Goal: Task Accomplishment & Management: Complete application form

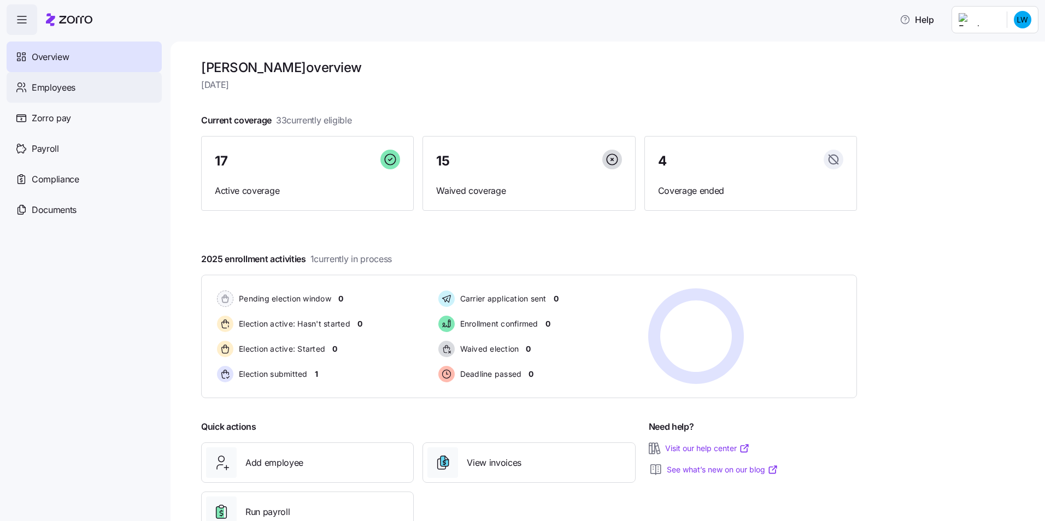
click at [69, 84] on span "Employees" at bounding box center [54, 88] width 44 height 14
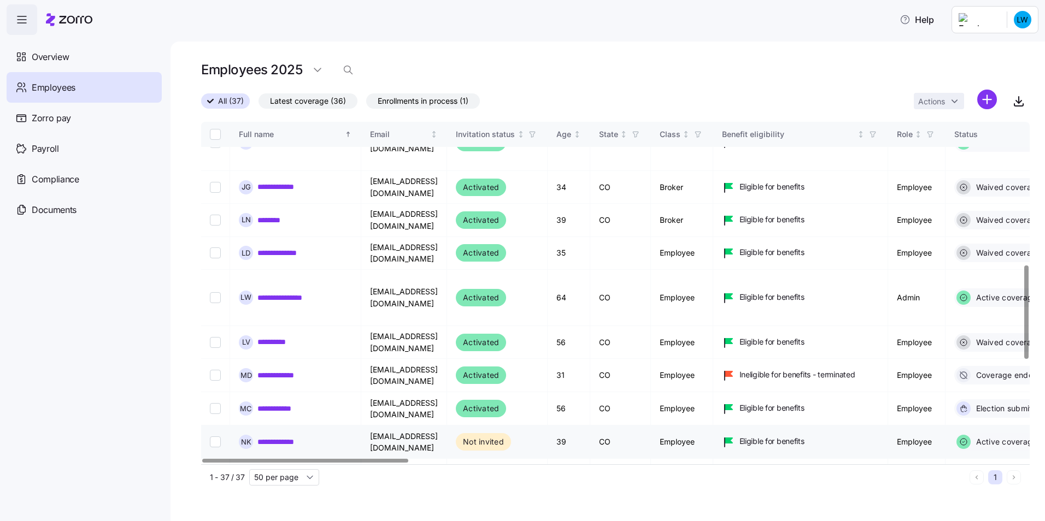
scroll to position [547, 0]
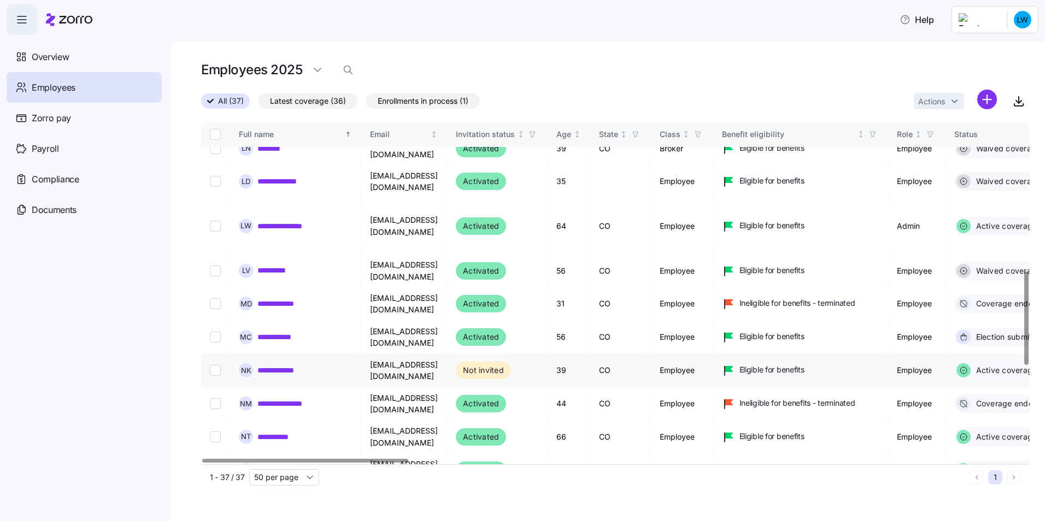
click at [290, 365] on link "**********" at bounding box center [279, 370] width 44 height 11
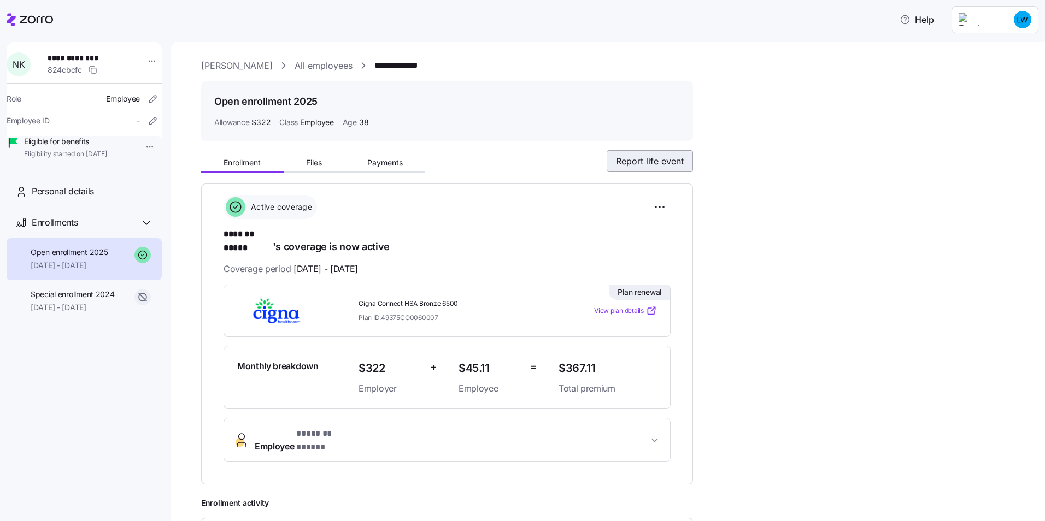
click at [662, 165] on span "Report life event" at bounding box center [650, 161] width 68 height 13
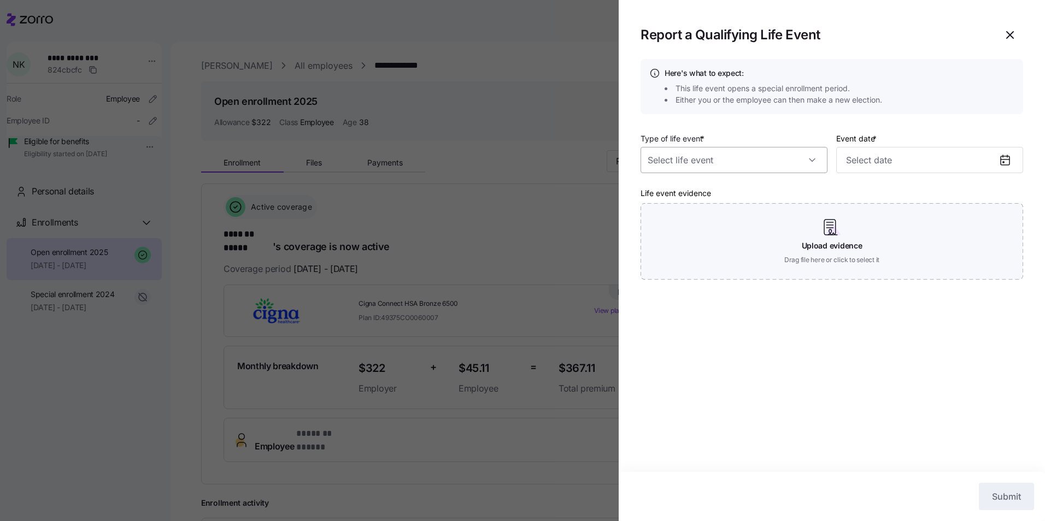
click at [809, 160] on input "Type of life event *" at bounding box center [734, 160] width 187 height 26
click at [809, 160] on div at bounding box center [734, 160] width 187 height 26
click at [809, 160] on input "Type of life event *" at bounding box center [734, 160] width 187 height 26
click at [809, 160] on div at bounding box center [734, 160] width 187 height 26
click at [473, 205] on div at bounding box center [522, 260] width 1045 height 521
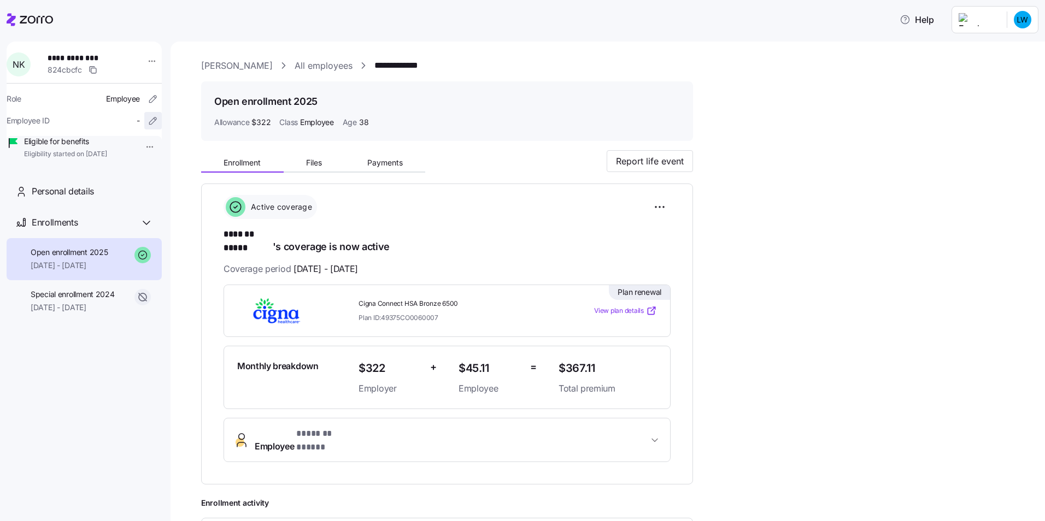
click at [148, 122] on icon "button" at bounding box center [153, 120] width 11 height 11
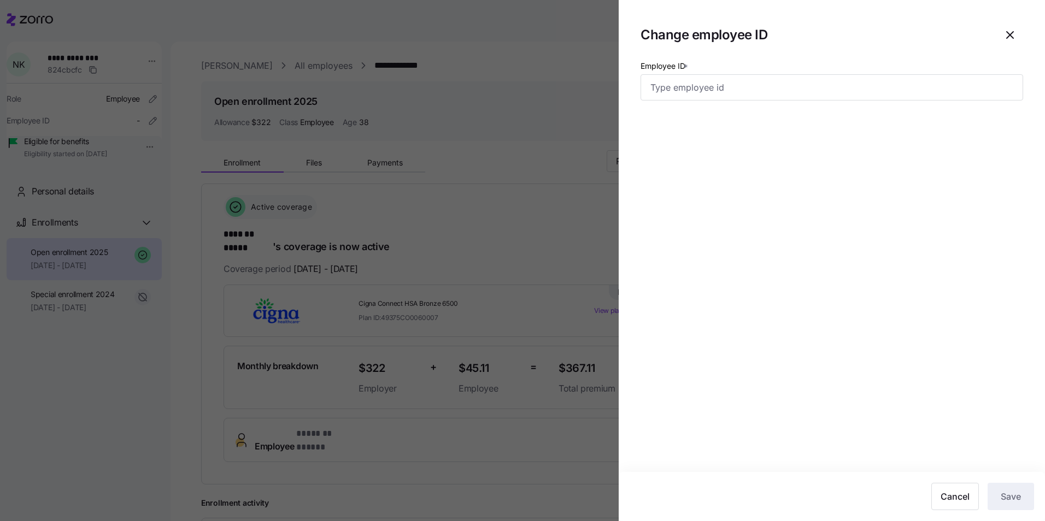
click at [98, 158] on div at bounding box center [522, 260] width 1045 height 521
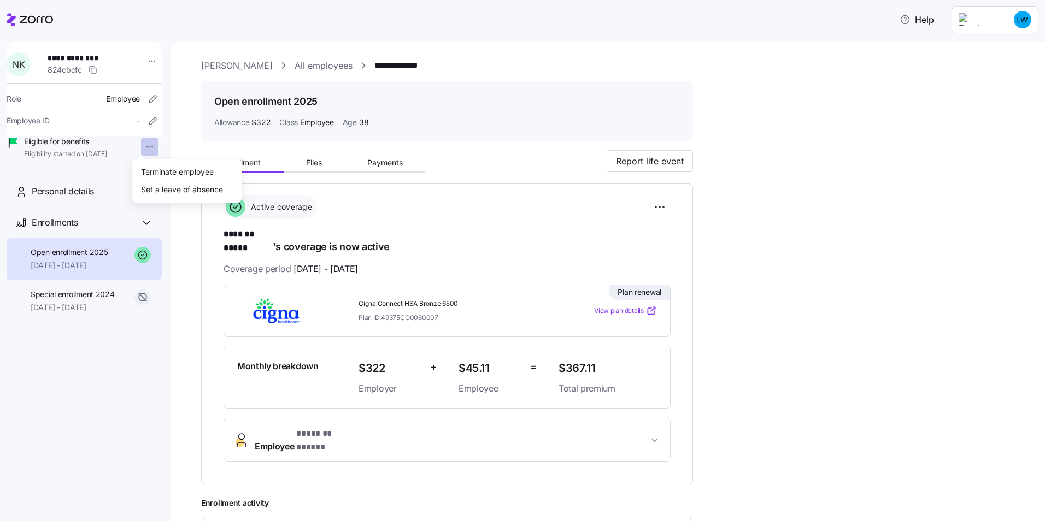
click at [142, 146] on html "**********" at bounding box center [522, 257] width 1045 height 515
click at [158, 171] on div "Terminate employee" at bounding box center [177, 172] width 73 height 12
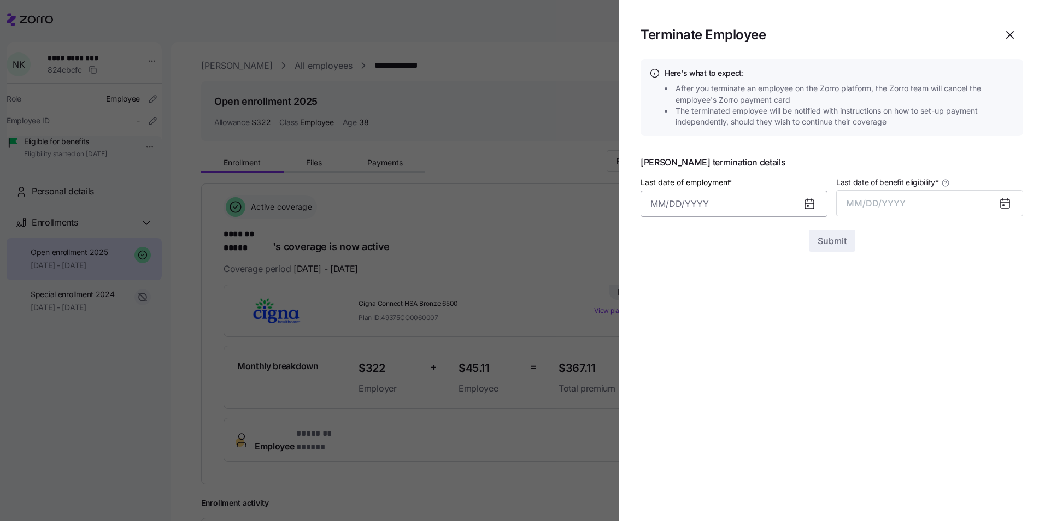
click at [725, 204] on input "Last date of employment *" at bounding box center [734, 204] width 187 height 26
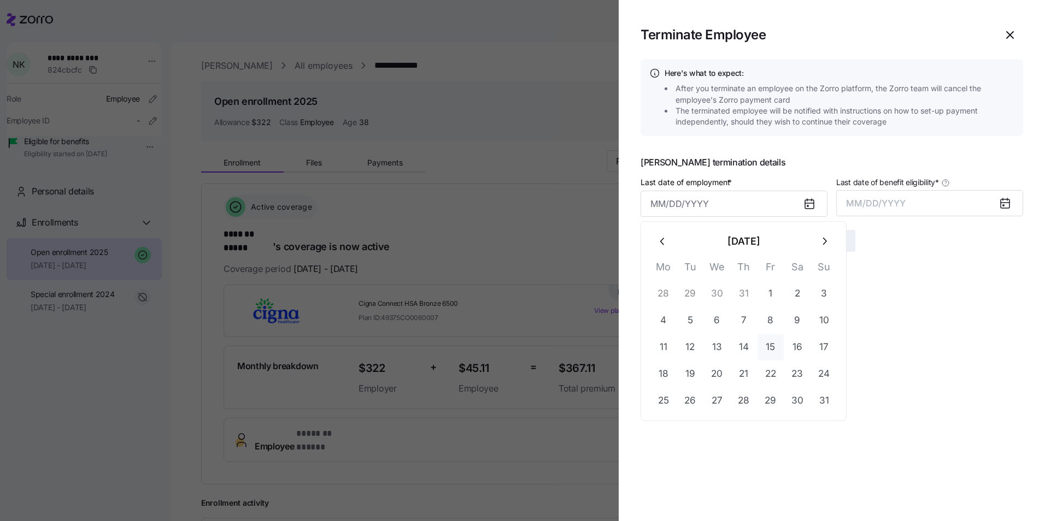
click at [772, 346] on button "15" at bounding box center [770, 347] width 26 height 26
type input "[DATE]"
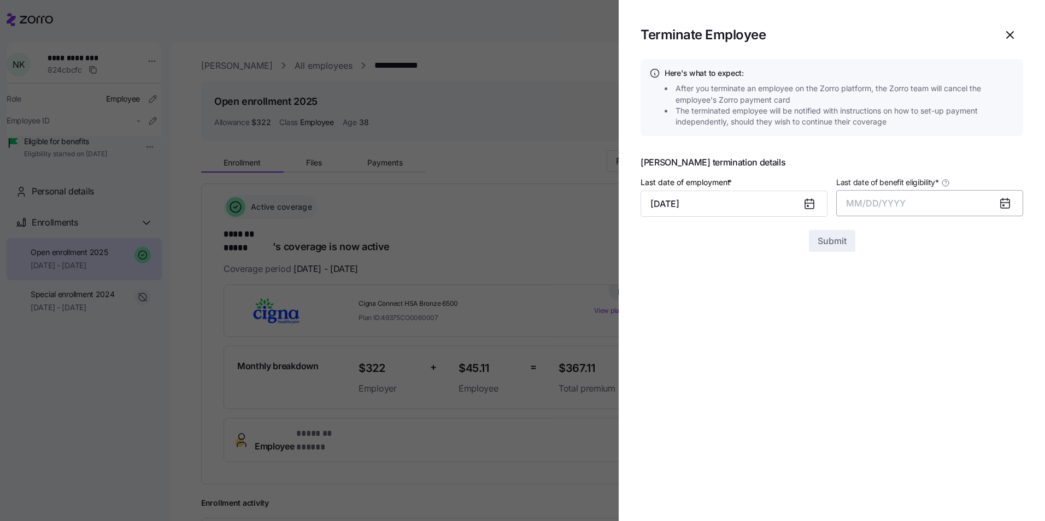
click at [878, 200] on span "MM/DD/YYYY" at bounding box center [876, 203] width 60 height 11
click at [940, 327] on button "Aug" at bounding box center [939, 326] width 62 height 26
click at [836, 241] on span "Submit" at bounding box center [832, 240] width 29 height 13
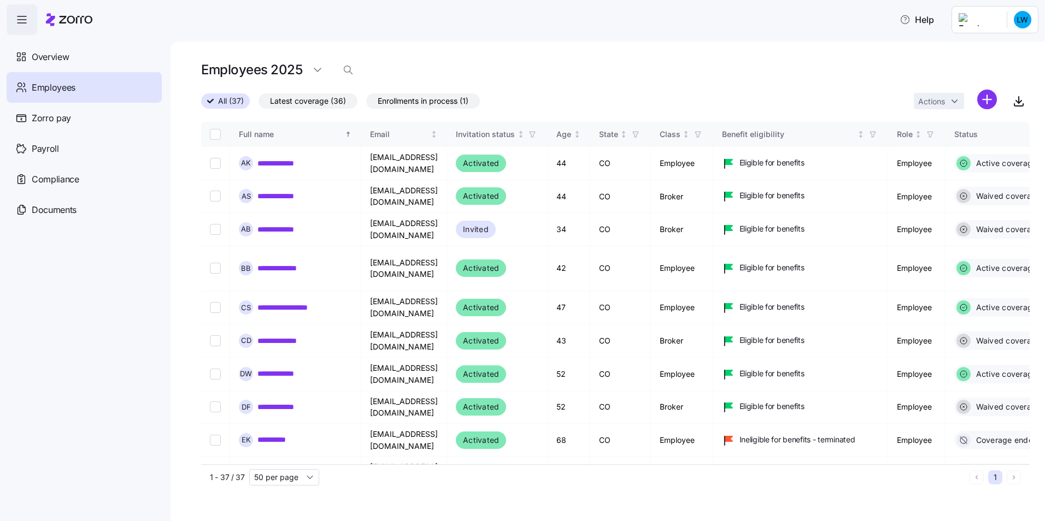
click at [985, 100] on html "**********" at bounding box center [522, 257] width 1045 height 515
click at [958, 146] on span "Add a new employee" at bounding box center [951, 146] width 73 height 11
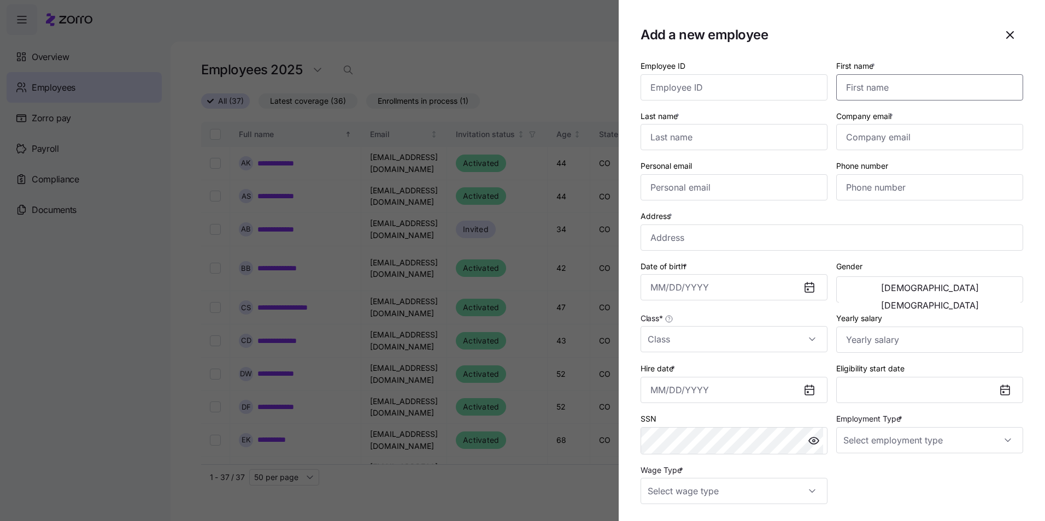
click at [915, 88] on input "First name *" at bounding box center [929, 87] width 187 height 26
type input "[PERSON_NAME]"
type input "[EMAIL_ADDRESS][DOMAIN_NAME]"
click at [694, 191] on input "Personal email" at bounding box center [734, 187] width 187 height 26
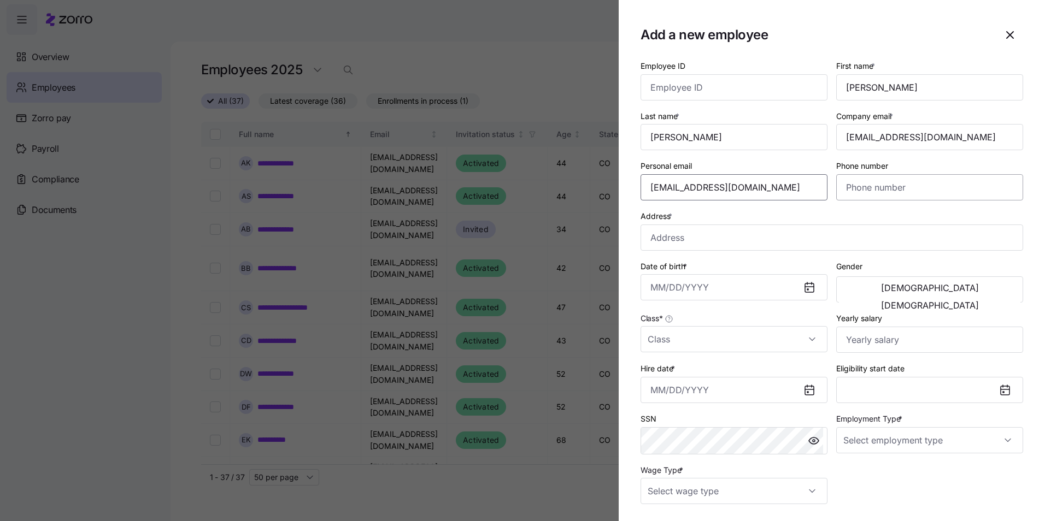
type input "[EMAIL_ADDRESS][DOMAIN_NAME]"
click at [873, 183] on input "Phone number" at bounding box center [929, 187] width 187 height 26
type input "[PHONE_NUMBER]"
click at [700, 239] on input "Address *" at bounding box center [832, 238] width 383 height 26
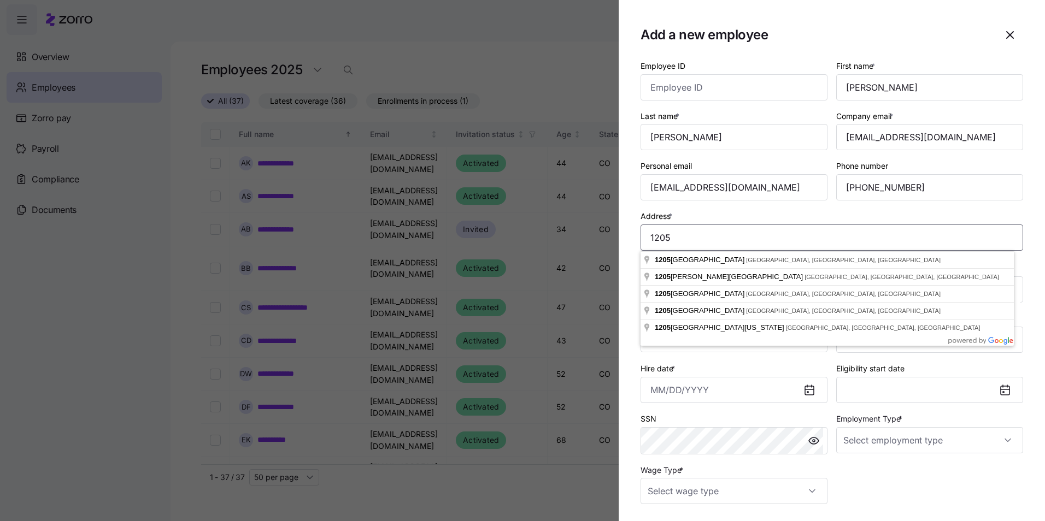
click at [723, 238] on input "1205" at bounding box center [832, 238] width 383 height 26
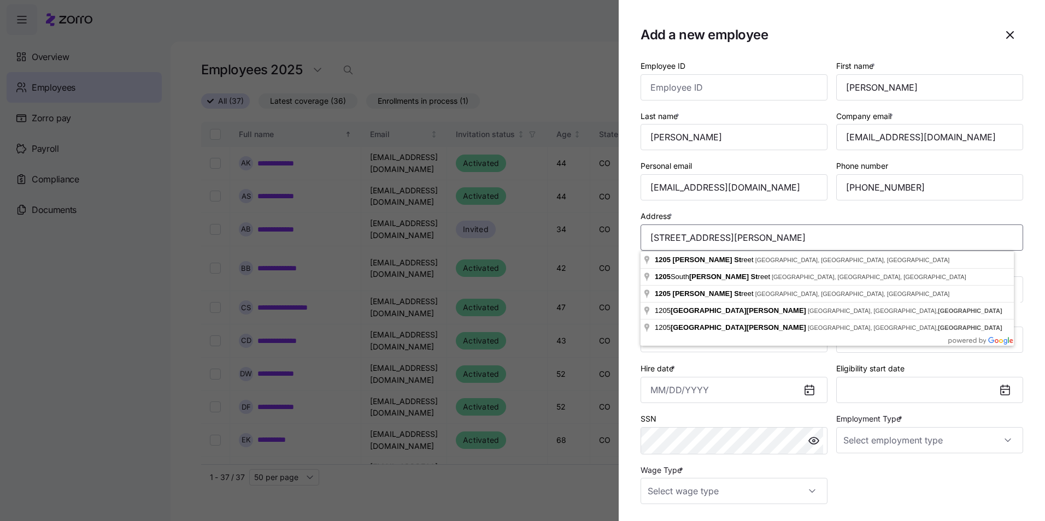
click at [771, 228] on input "[STREET_ADDRESS][PERSON_NAME]" at bounding box center [832, 238] width 383 height 26
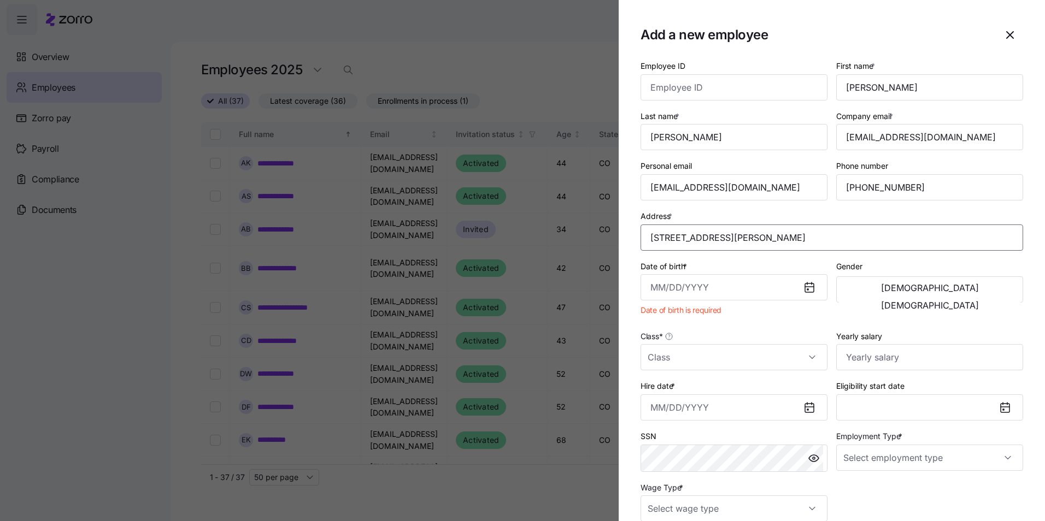
click at [876, 231] on input "[STREET_ADDRESS][PERSON_NAME]" at bounding box center [832, 238] width 383 height 26
click at [867, 235] on input "[STREET_ADDRESS][PERSON_NAME]" at bounding box center [832, 238] width 383 height 26
type input "[STREET_ADDRESS][PERSON_NAME]"
click at [984, 207] on div "Address * [STREET_ADDRESS][PERSON_NAME]" at bounding box center [831, 230] width 391 height 50
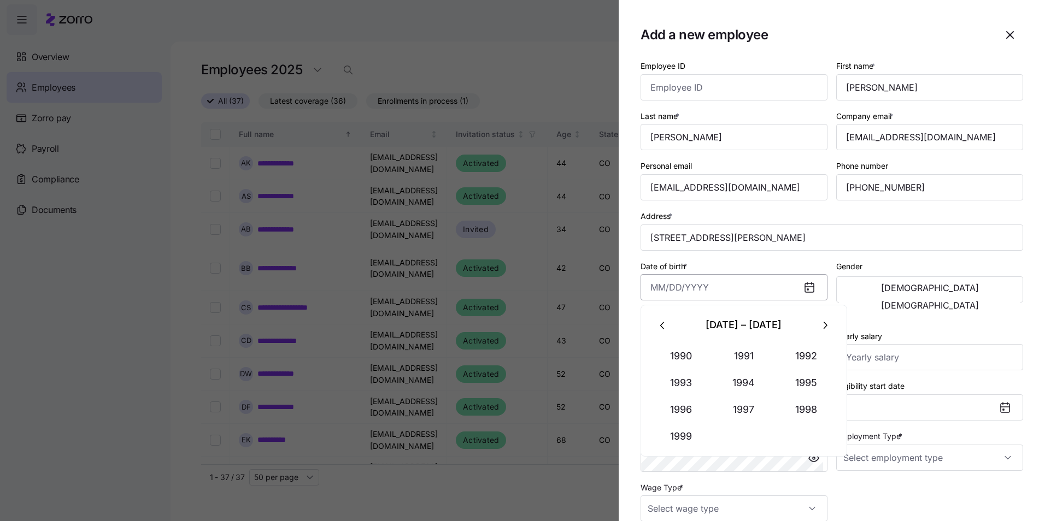
click at [676, 287] on input "Date of birth *" at bounding box center [734, 287] width 187 height 26
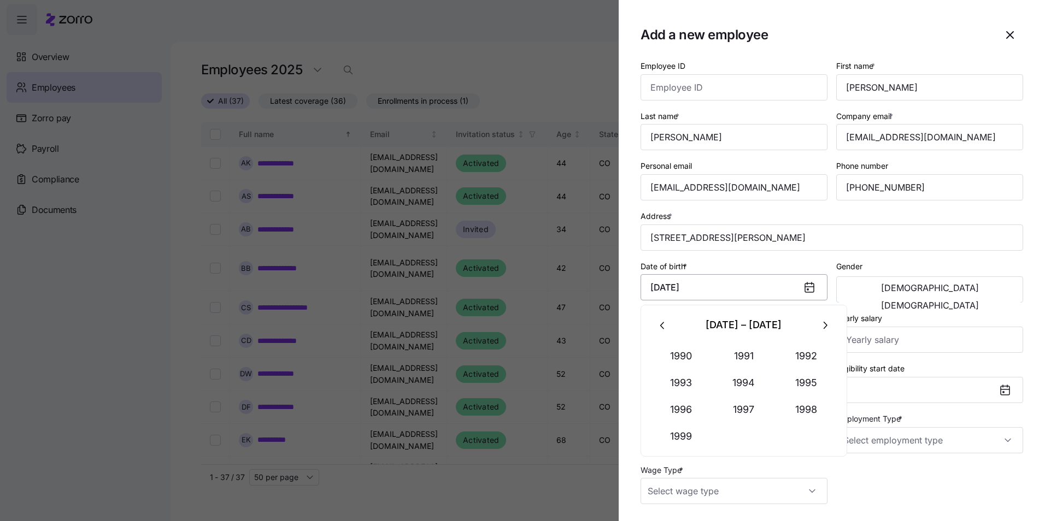
type input "[DATE]"
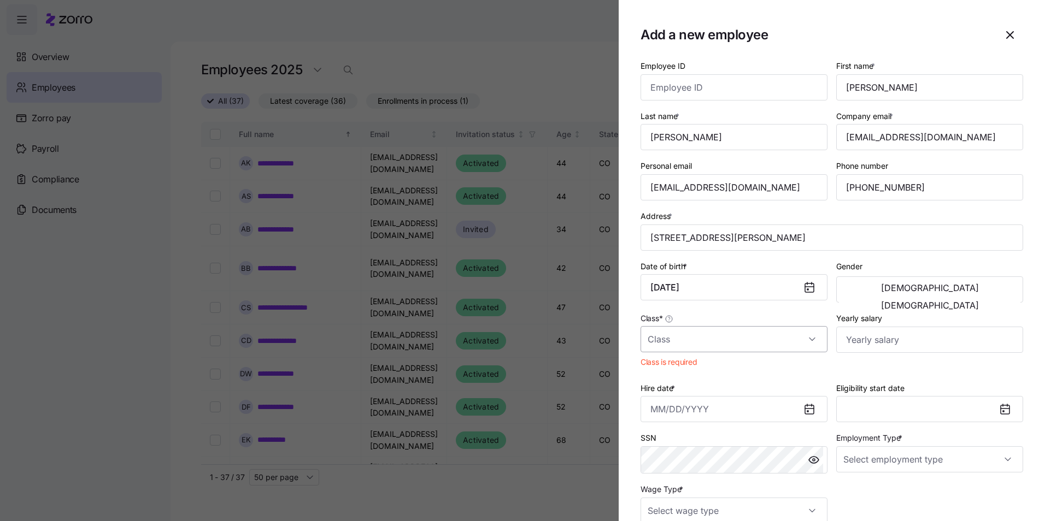
click at [813, 339] on input "Class *" at bounding box center [734, 339] width 187 height 26
click at [746, 394] on div "Employee" at bounding box center [732, 395] width 174 height 23
type input "Employee"
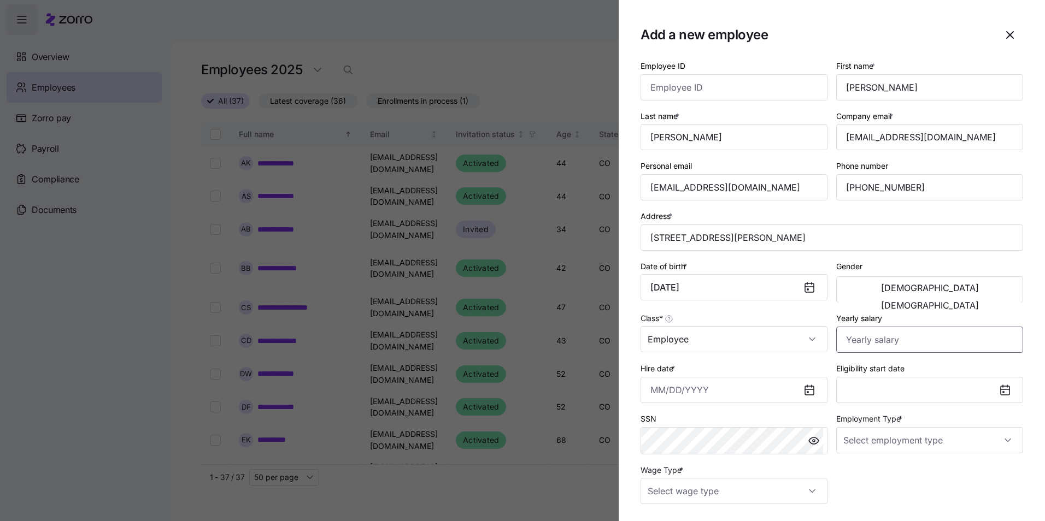
click at [869, 343] on input "Yearly salary" at bounding box center [929, 340] width 187 height 26
type input "$9,000,000"
click at [674, 391] on input "Hire date *" at bounding box center [734, 390] width 187 height 26
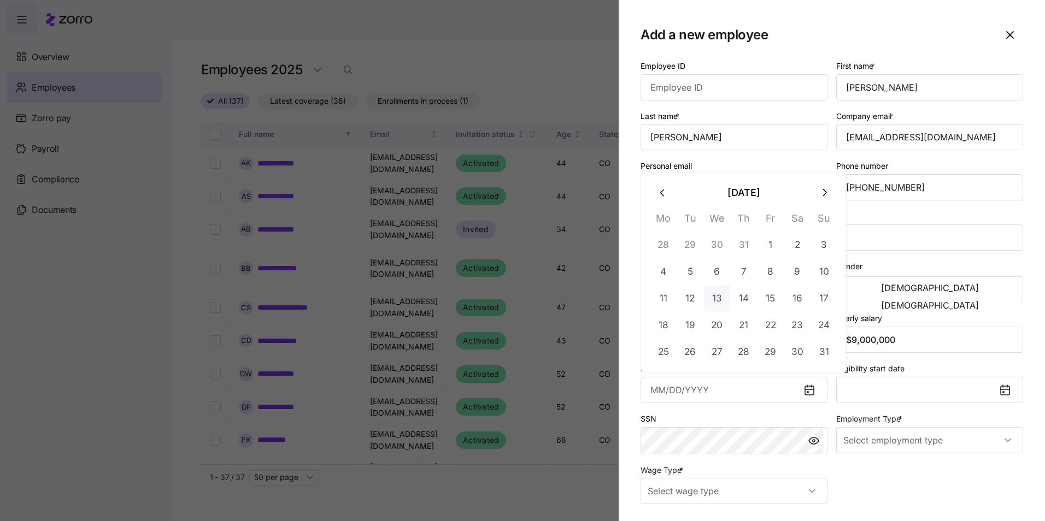
click at [716, 298] on button "13" at bounding box center [717, 298] width 26 height 26
type input "[DATE]"
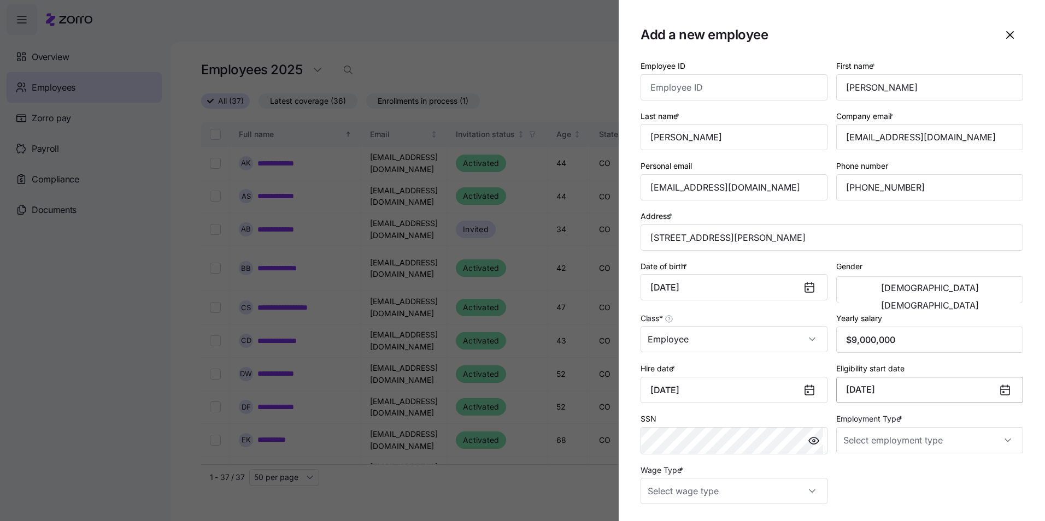
click at [868, 392] on button "[DATE]" at bounding box center [929, 390] width 187 height 26
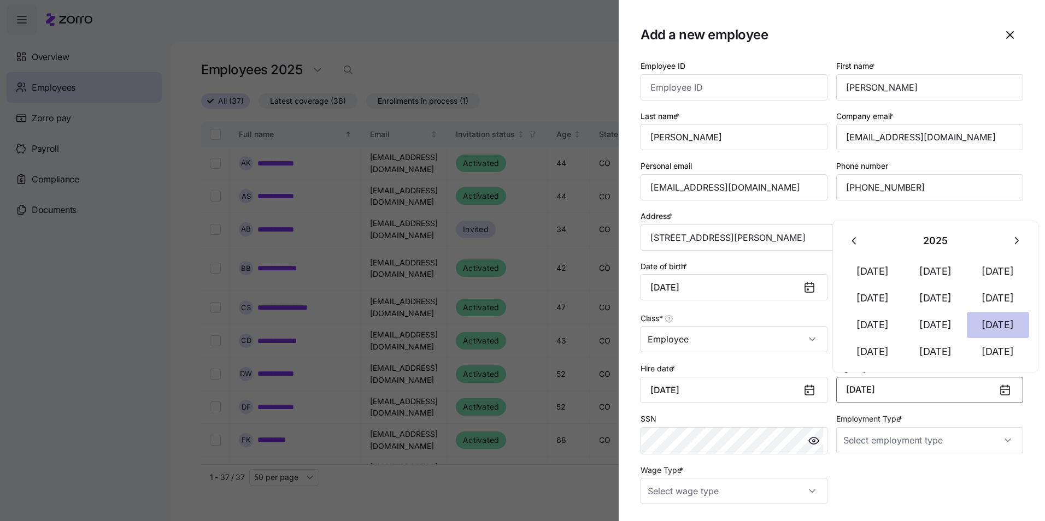
click at [1003, 327] on button "[DATE]" at bounding box center [998, 325] width 62 height 26
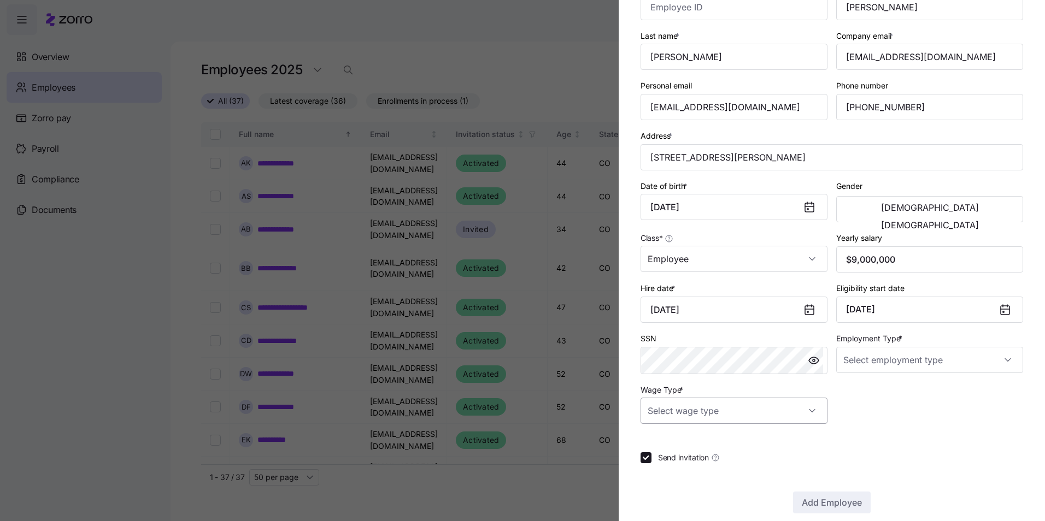
scroll to position [95, 0]
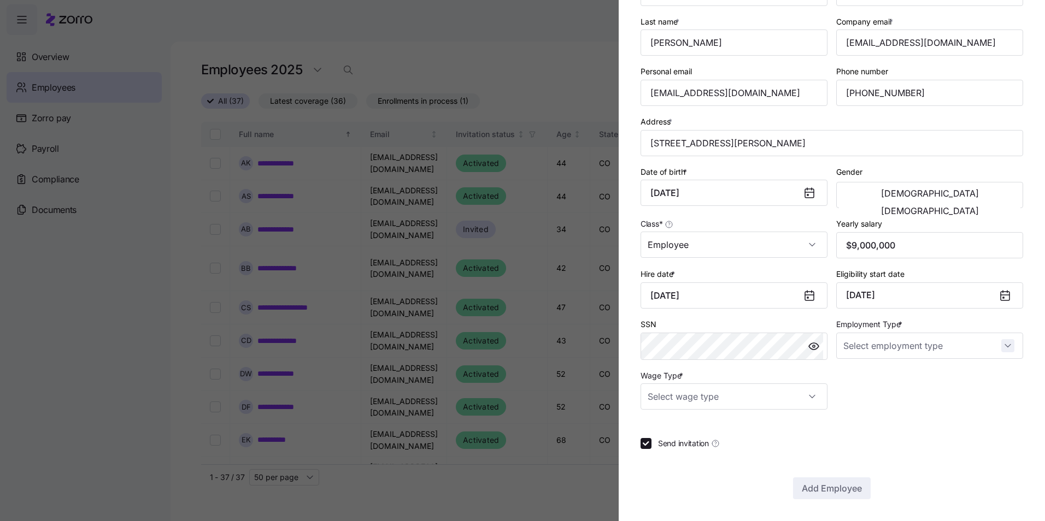
click at [1003, 346] on input "Employment Type *" at bounding box center [929, 346] width 187 height 26
click at [928, 383] on div "Full Time" at bounding box center [924, 379] width 174 height 23
type input "Full Time"
click at [808, 398] on input "Wage Type *" at bounding box center [734, 397] width 187 height 26
click at [792, 432] on div "Salary" at bounding box center [732, 430] width 174 height 23
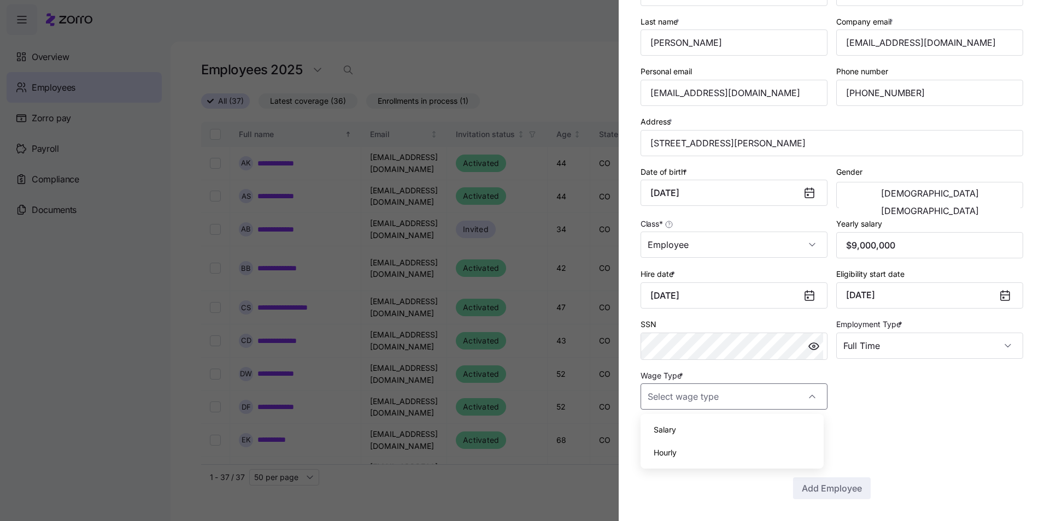
type input "Salary"
click at [822, 489] on span "Add Employee" at bounding box center [832, 488] width 60 height 13
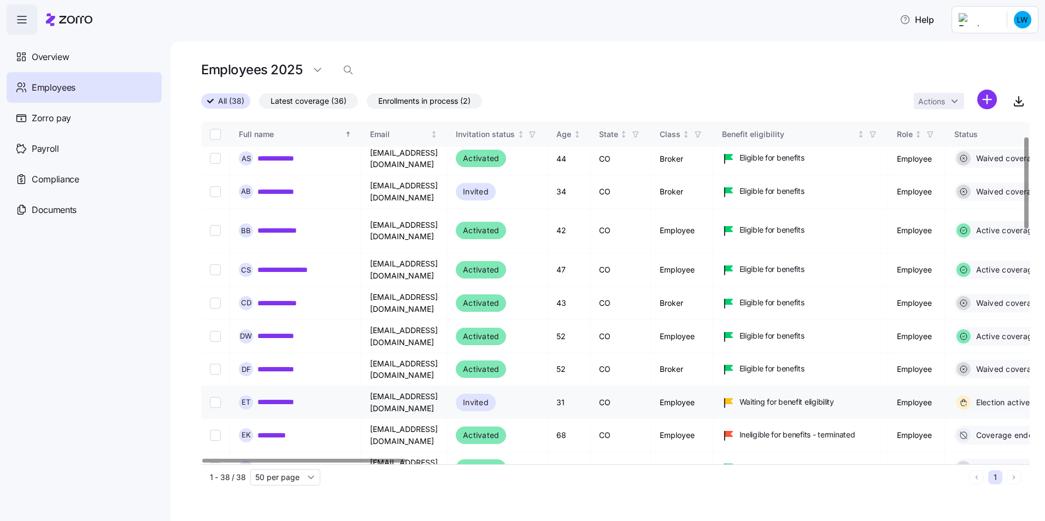
scroll to position [55, 0]
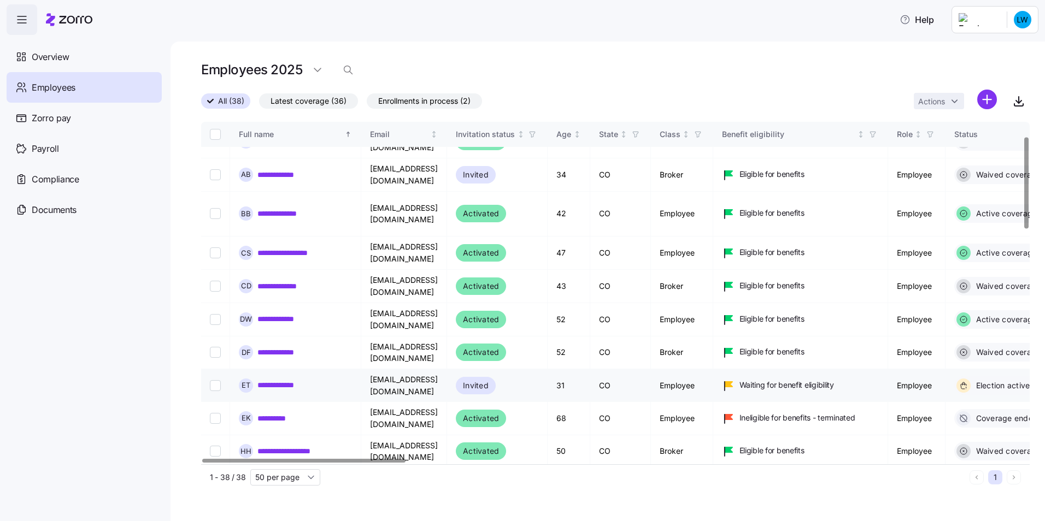
click at [281, 380] on link "**********" at bounding box center [278, 385] width 43 height 11
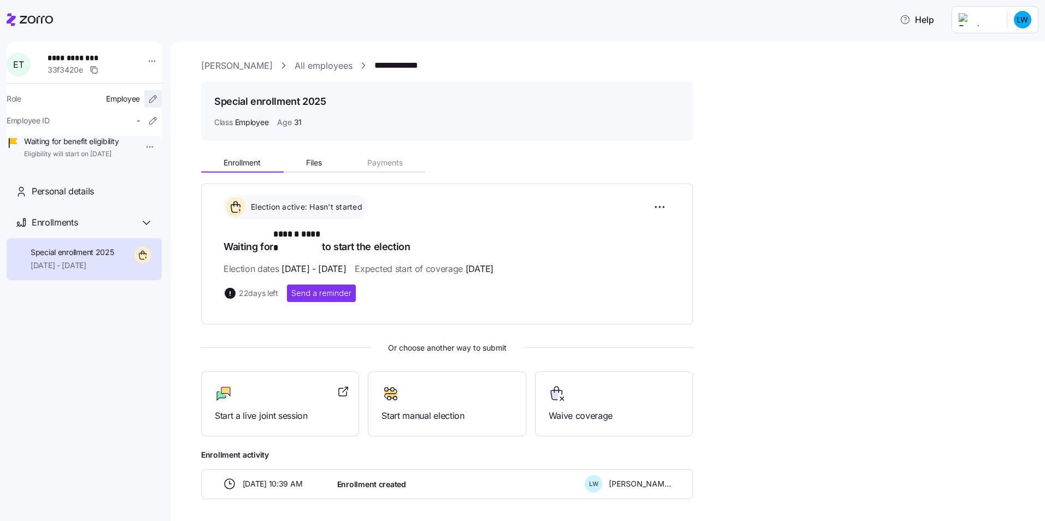
click at [154, 97] on icon "button" at bounding box center [155, 98] width 2 height 2
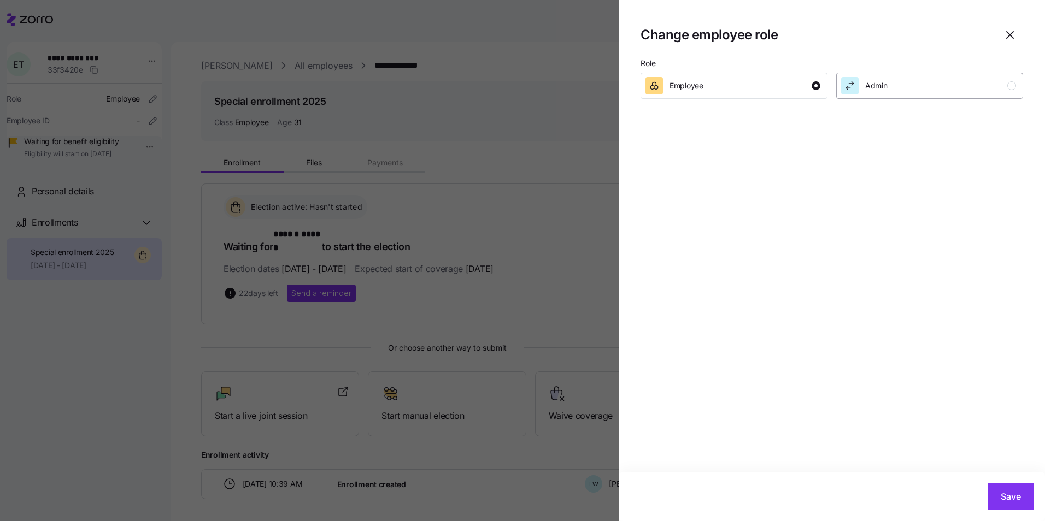
click at [873, 86] on span "Admin" at bounding box center [876, 85] width 22 height 11
click at [107, 113] on div at bounding box center [522, 260] width 1045 height 521
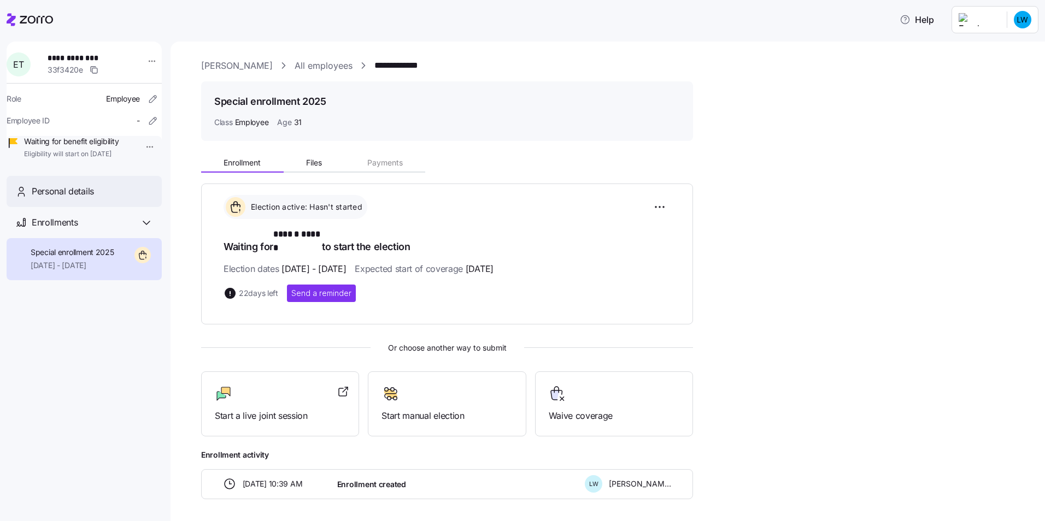
click at [67, 198] on span "Personal details" at bounding box center [63, 192] width 62 height 14
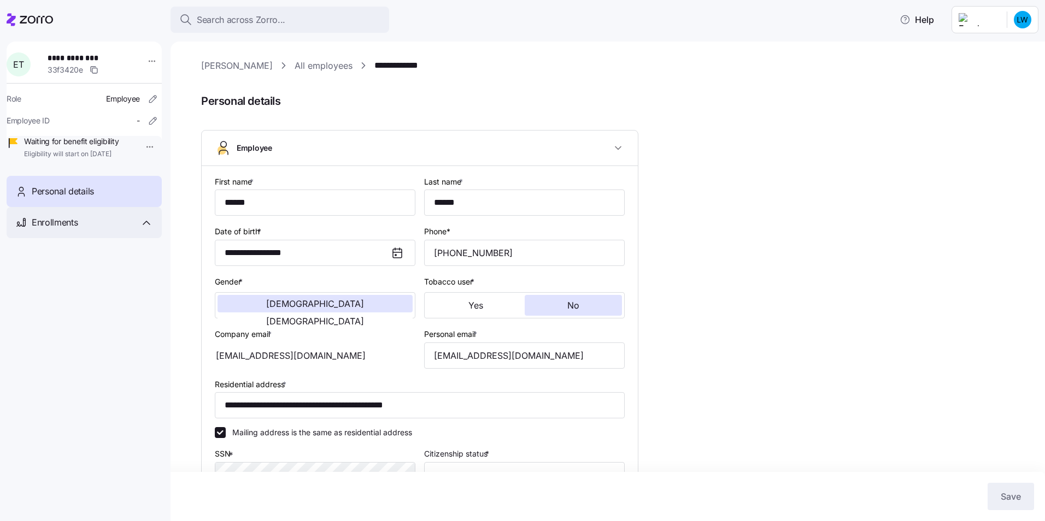
click at [64, 230] on span "Enrollments" at bounding box center [55, 223] width 46 height 14
click at [66, 258] on span "Special enrollment 2025" at bounding box center [73, 252] width 84 height 11
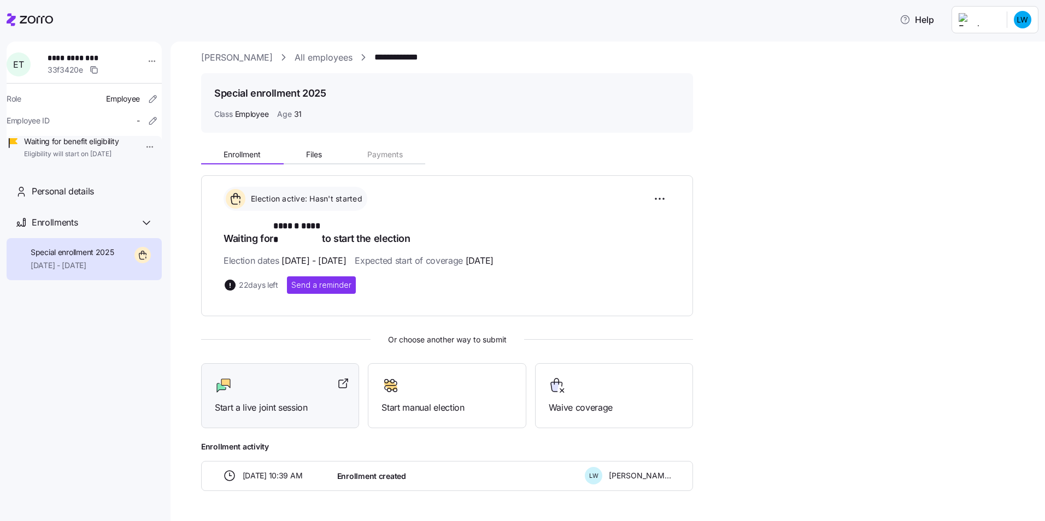
scroll to position [32, 0]
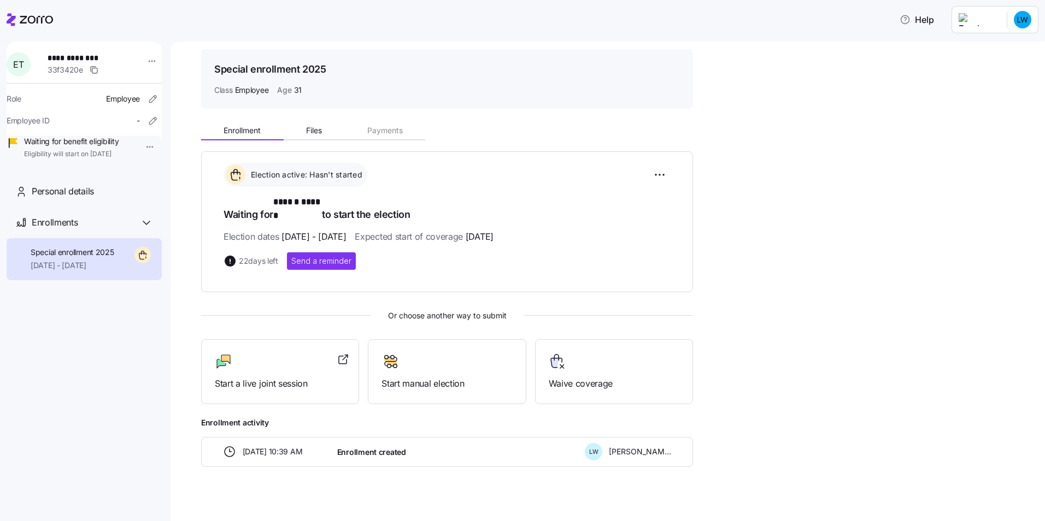
click at [368, 487] on div "**********" at bounding box center [615, 273] width 829 height 493
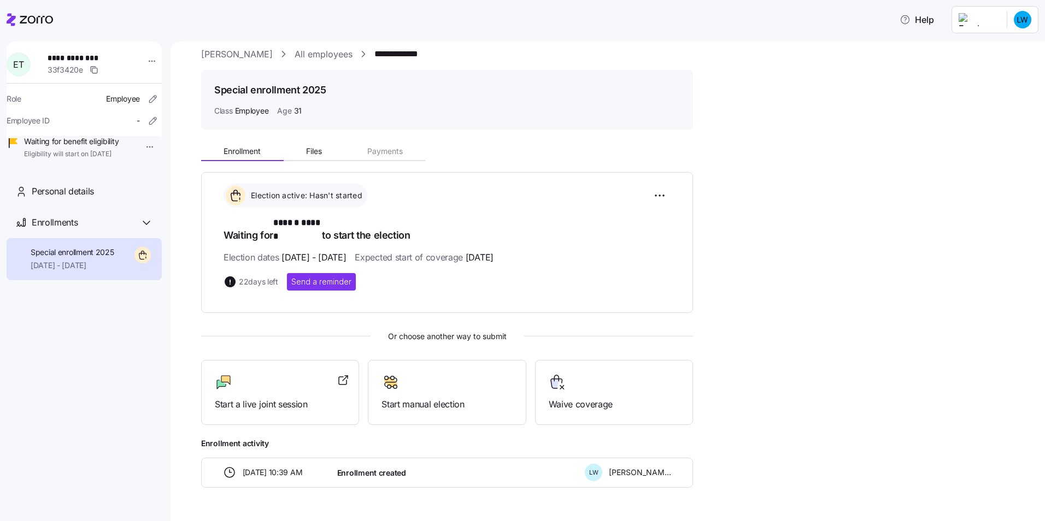
scroll to position [0, 0]
